Goal: Transaction & Acquisition: Purchase product/service

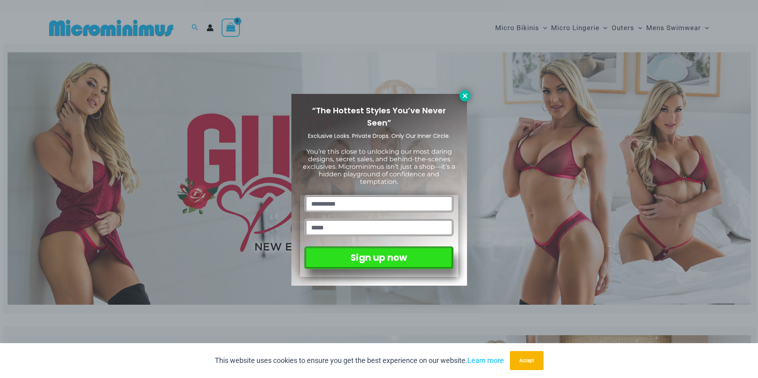
click at [465, 97] on icon at bounding box center [464, 95] width 7 height 7
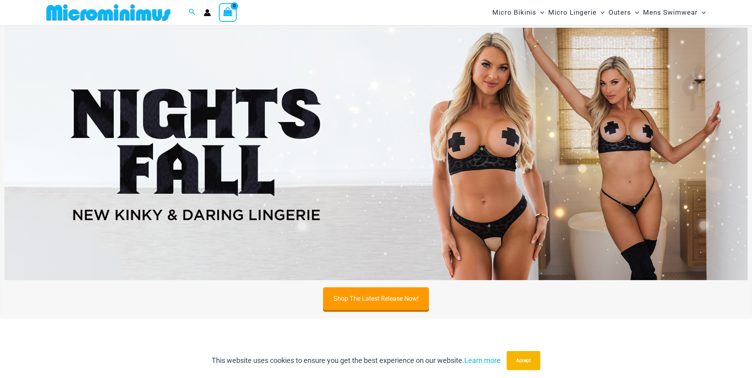
scroll to position [311, 0]
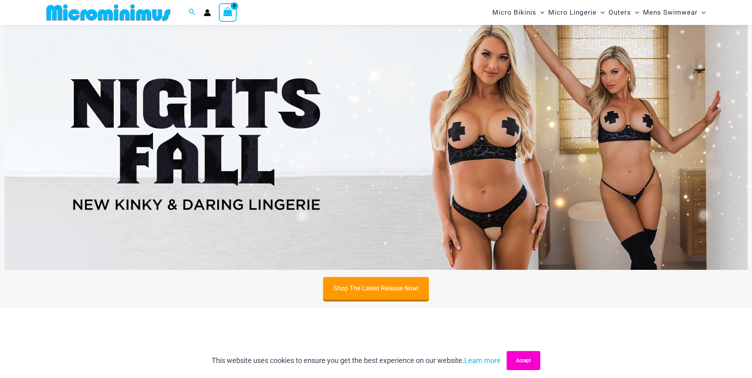
click at [527, 364] on button "Accept" at bounding box center [524, 360] width 34 height 19
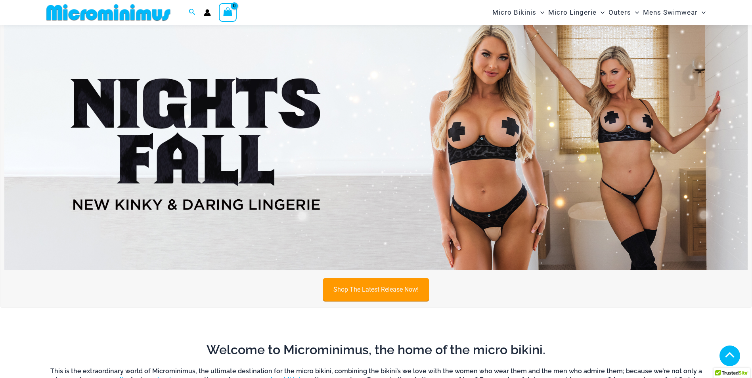
click at [399, 297] on link "Shop The Latest Release Now!" at bounding box center [376, 289] width 106 height 23
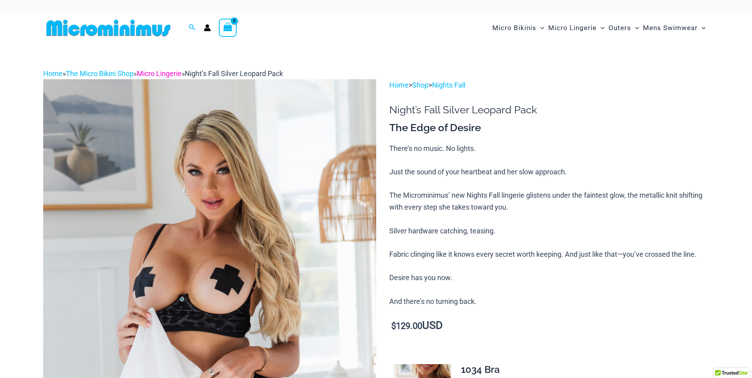
click at [181, 70] on link "Micro Lingerie" at bounding box center [159, 73] width 45 height 8
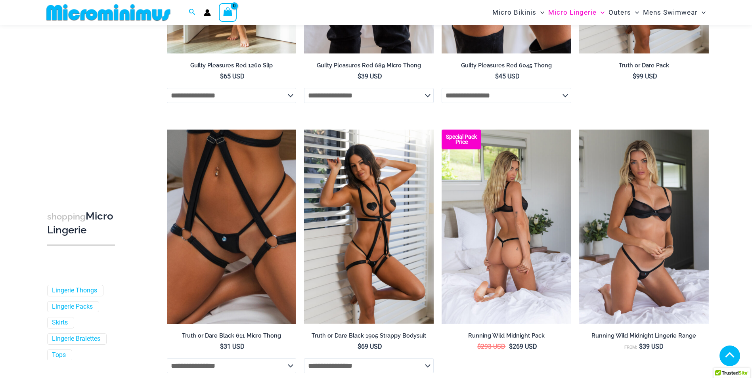
scroll to position [549, 0]
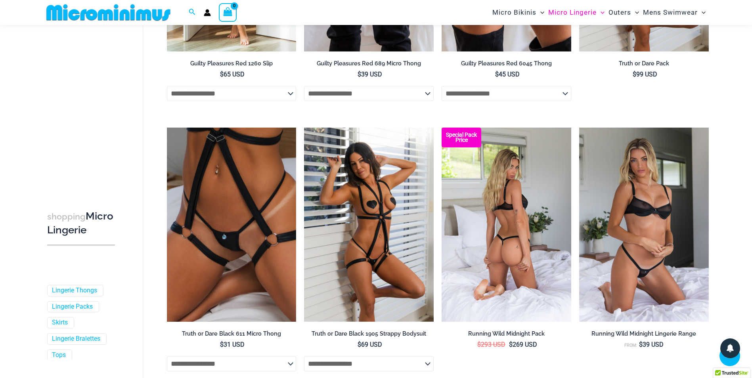
click at [497, 181] on img at bounding box center [507, 225] width 130 height 194
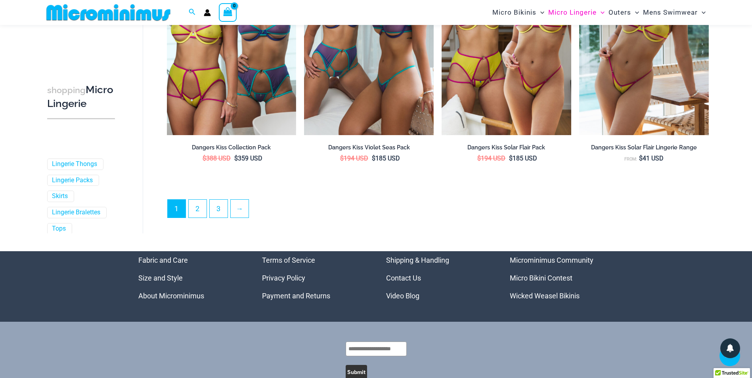
scroll to position [2095, 0]
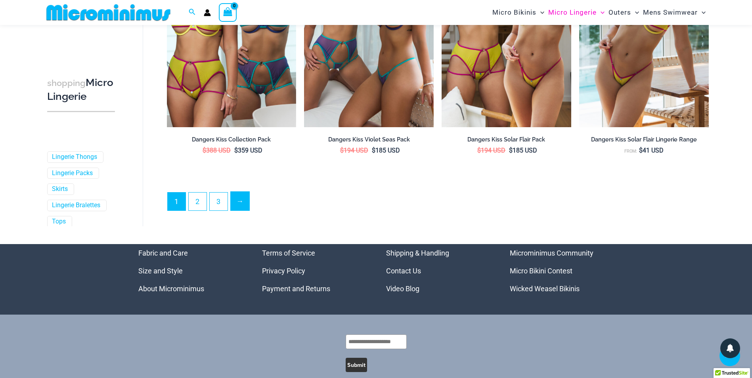
click at [241, 202] on link "→" at bounding box center [240, 201] width 19 height 19
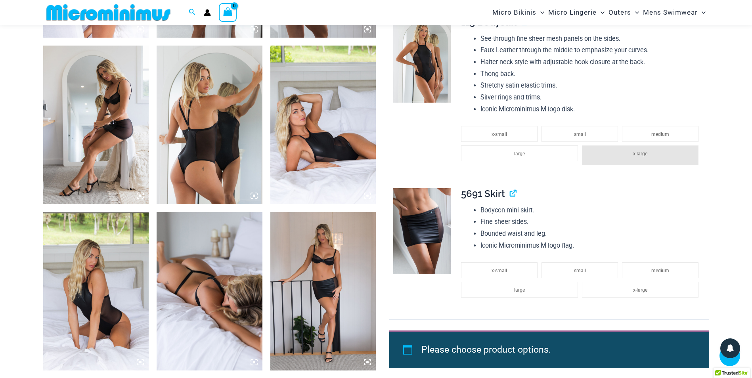
scroll to position [865, 0]
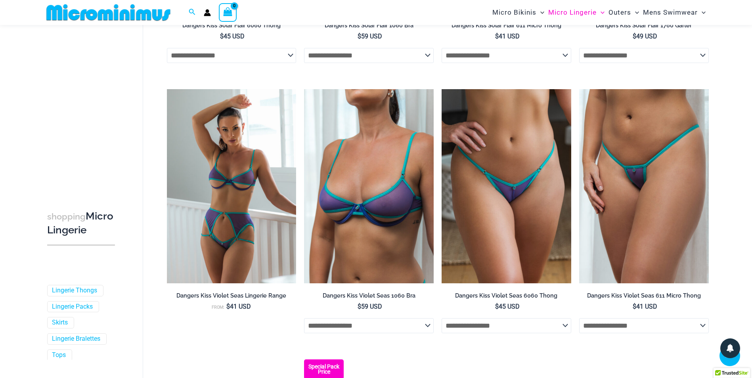
scroll to position [271, 0]
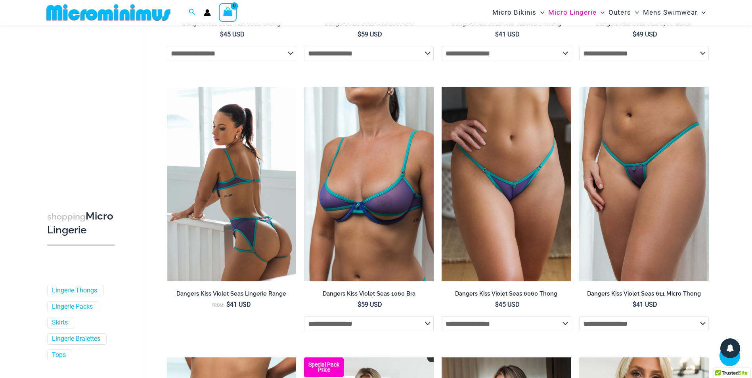
click at [232, 181] on img at bounding box center [232, 184] width 130 height 194
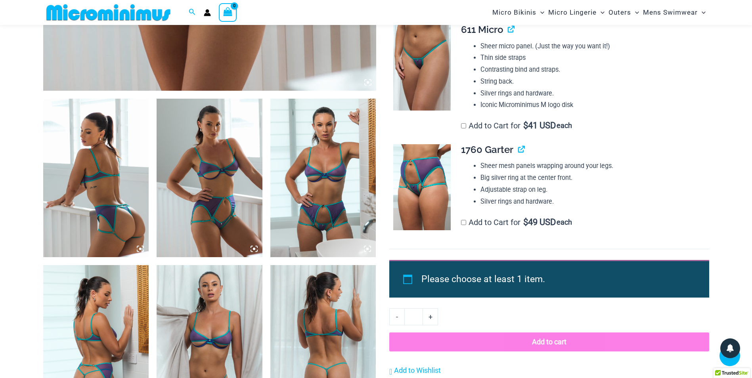
scroll to position [508, 0]
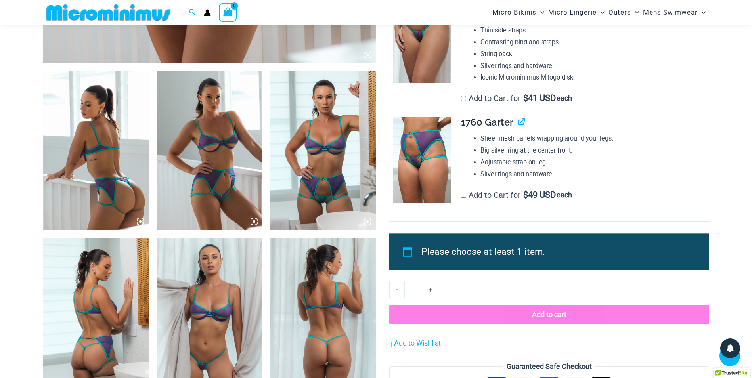
click at [308, 153] on img at bounding box center [323, 150] width 106 height 159
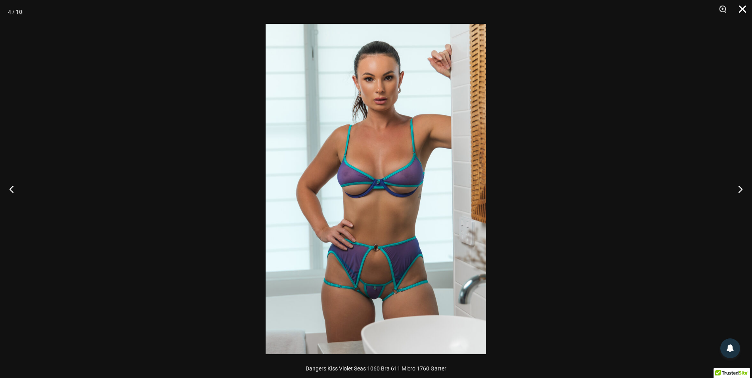
click at [744, 13] on button "Close" at bounding box center [740, 12] width 20 height 24
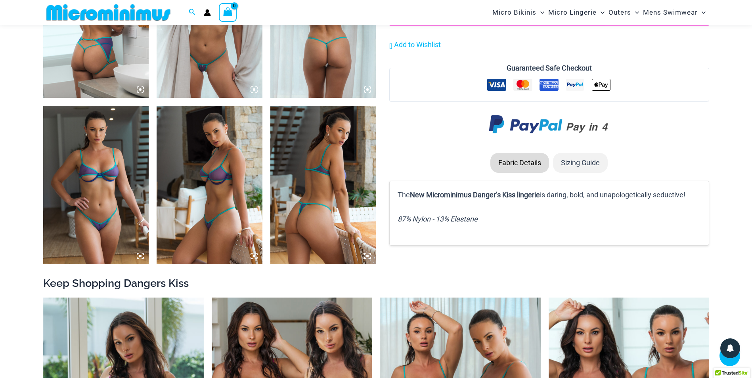
scroll to position [825, 0]
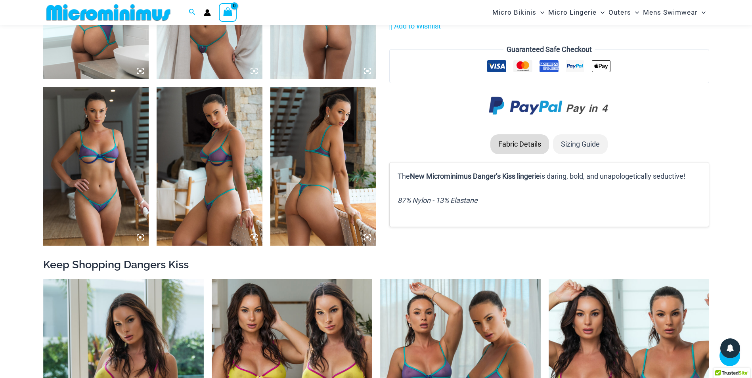
click at [216, 173] on img at bounding box center [210, 166] width 106 height 159
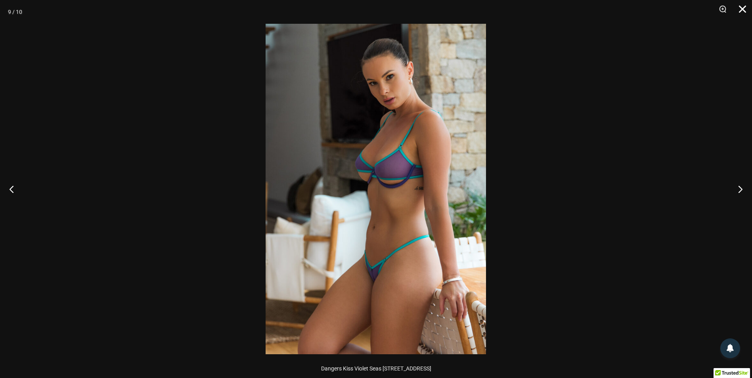
click at [741, 8] on button "Close" at bounding box center [740, 12] width 20 height 24
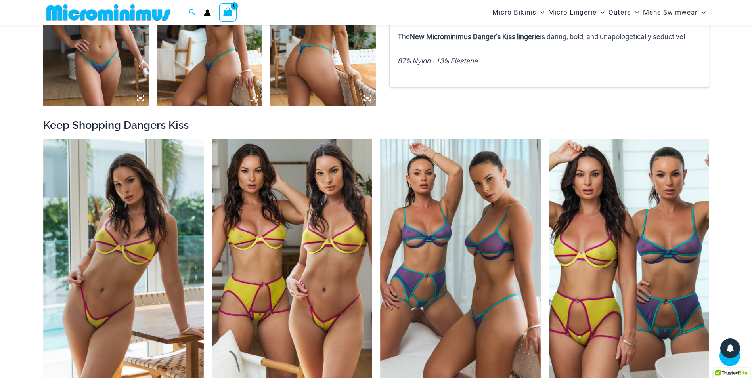
scroll to position [984, 0]
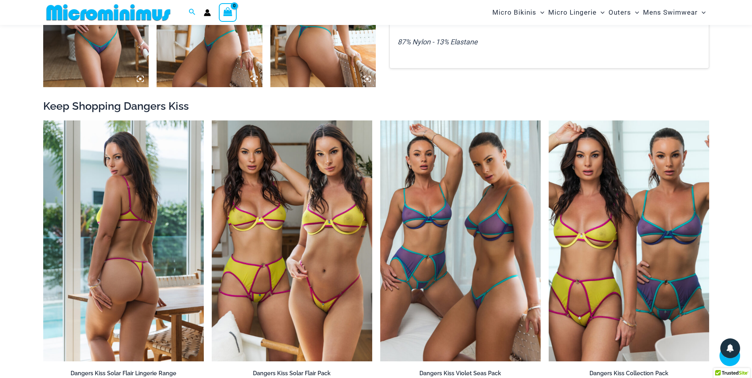
click at [140, 226] on img at bounding box center [123, 241] width 161 height 241
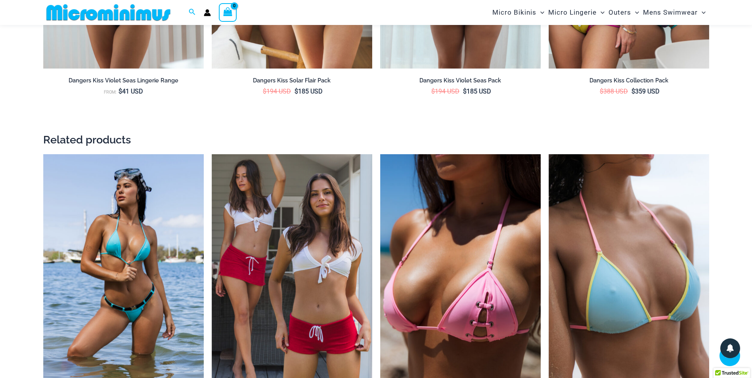
scroll to position [1302, 0]
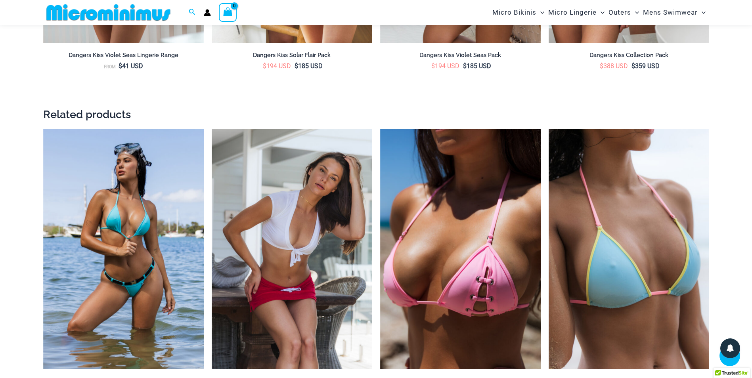
click at [297, 227] on img at bounding box center [292, 249] width 161 height 241
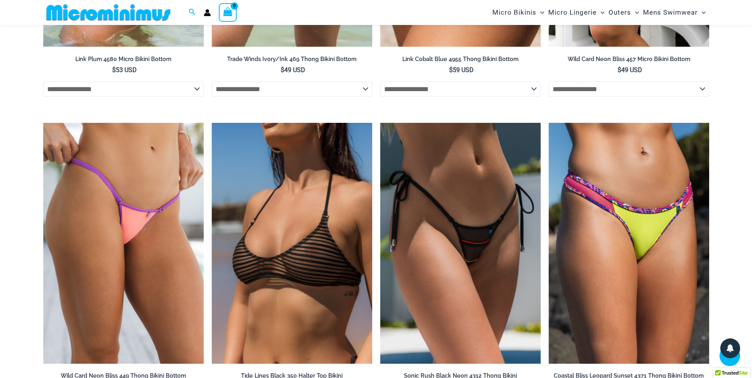
scroll to position [2293, 0]
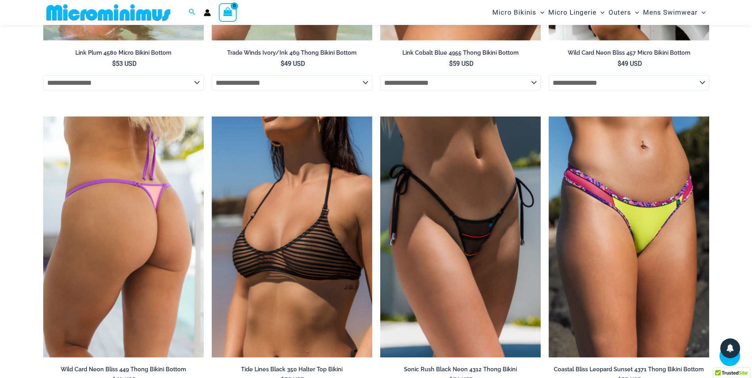
click at [140, 195] on img at bounding box center [123, 237] width 161 height 241
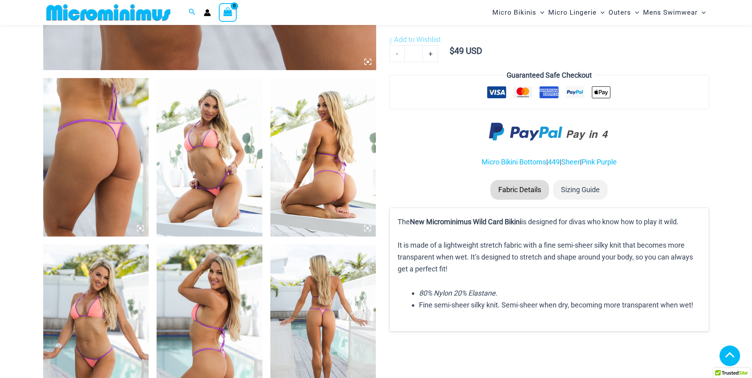
scroll to position [513, 0]
